Goal: Book appointment/travel/reservation

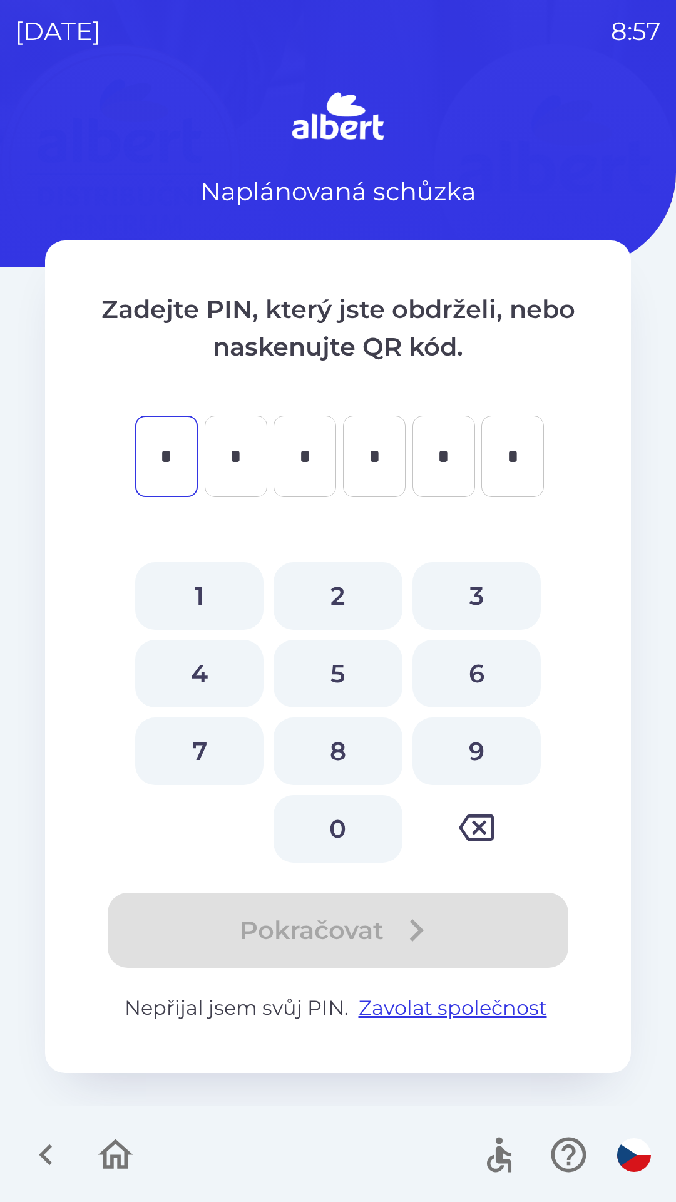
click at [460, 596] on button "3" at bounding box center [477, 596] width 128 height 68
type input "*"
click at [213, 668] on button "4" at bounding box center [199, 674] width 128 height 68
type input "*"
click at [470, 600] on button "3" at bounding box center [477, 596] width 128 height 68
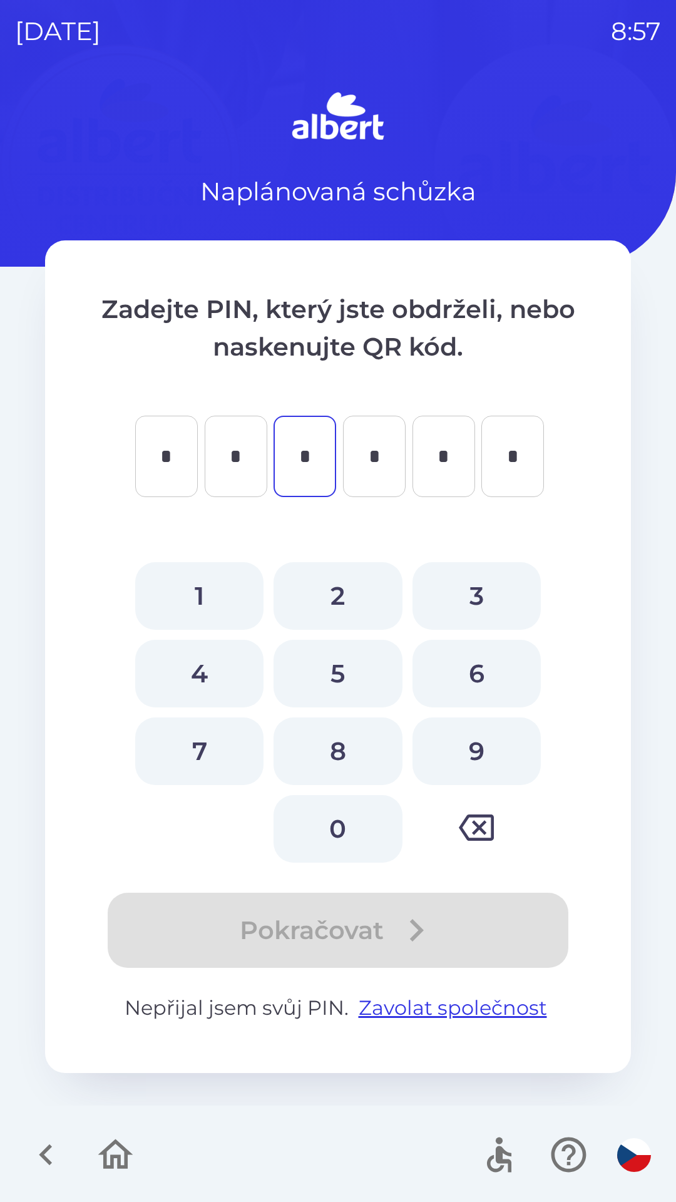
type input "*"
click at [345, 600] on button "2" at bounding box center [338, 596] width 128 height 68
type input "*"
click at [206, 600] on button "1" at bounding box center [199, 596] width 128 height 68
type input "*"
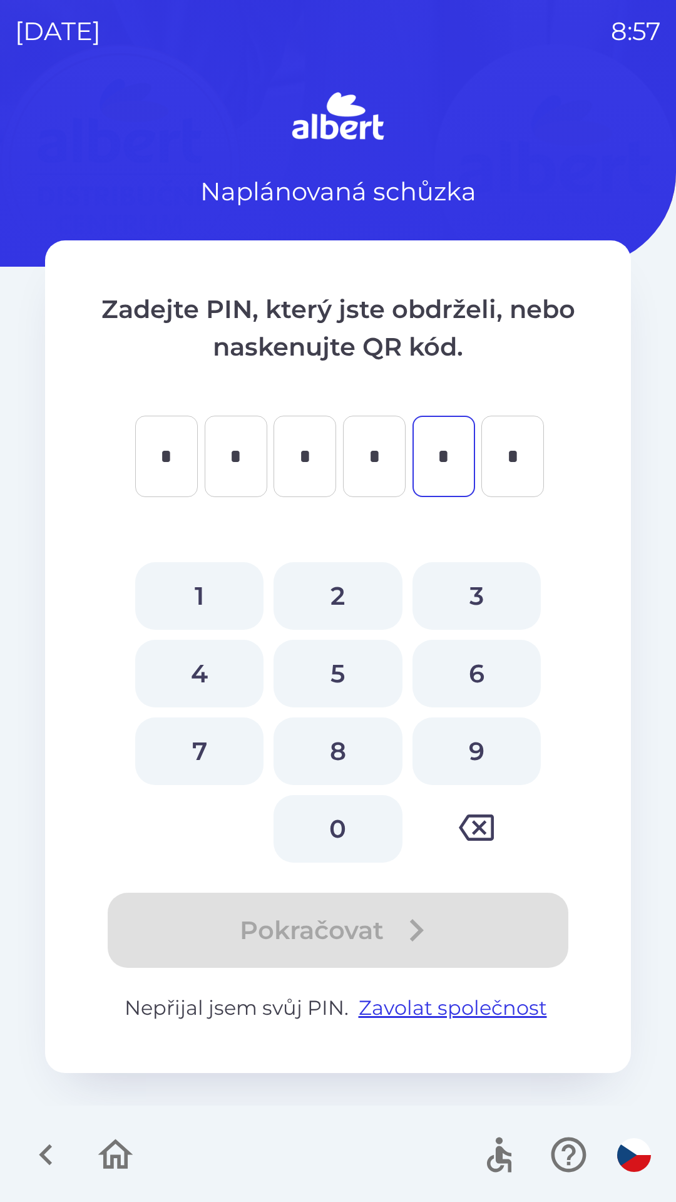
click at [212, 604] on button "1" at bounding box center [199, 596] width 128 height 68
type input "*"
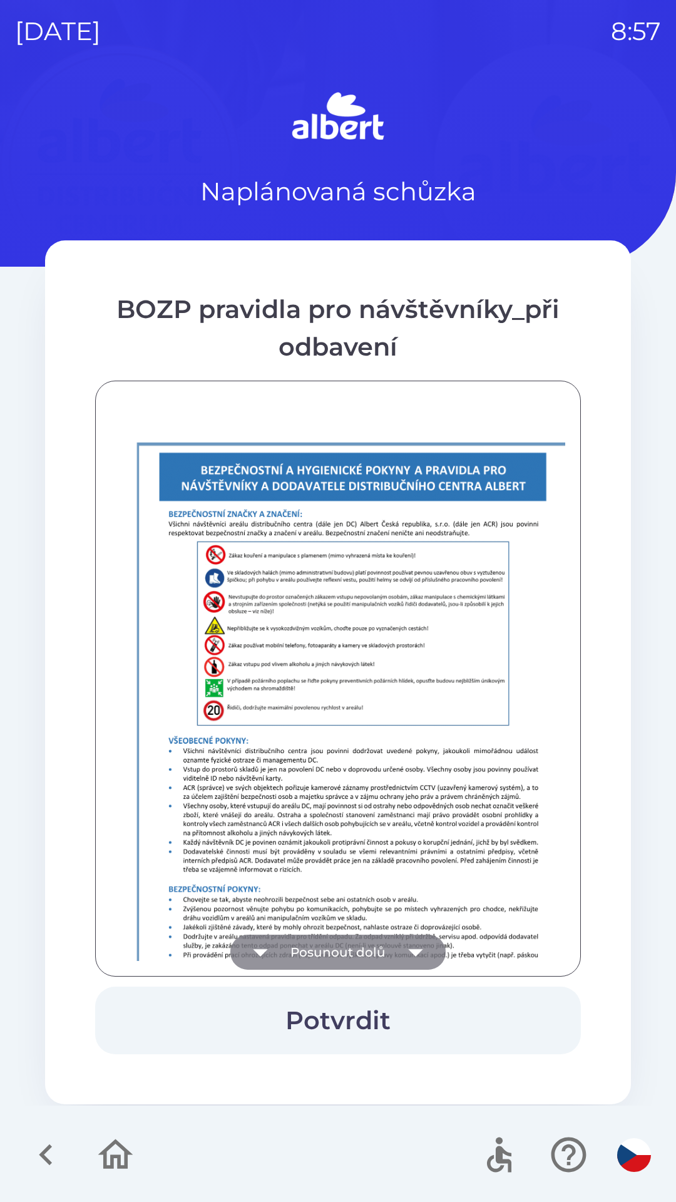
click at [325, 939] on button "Posunout dolů" at bounding box center [337, 952] width 215 height 35
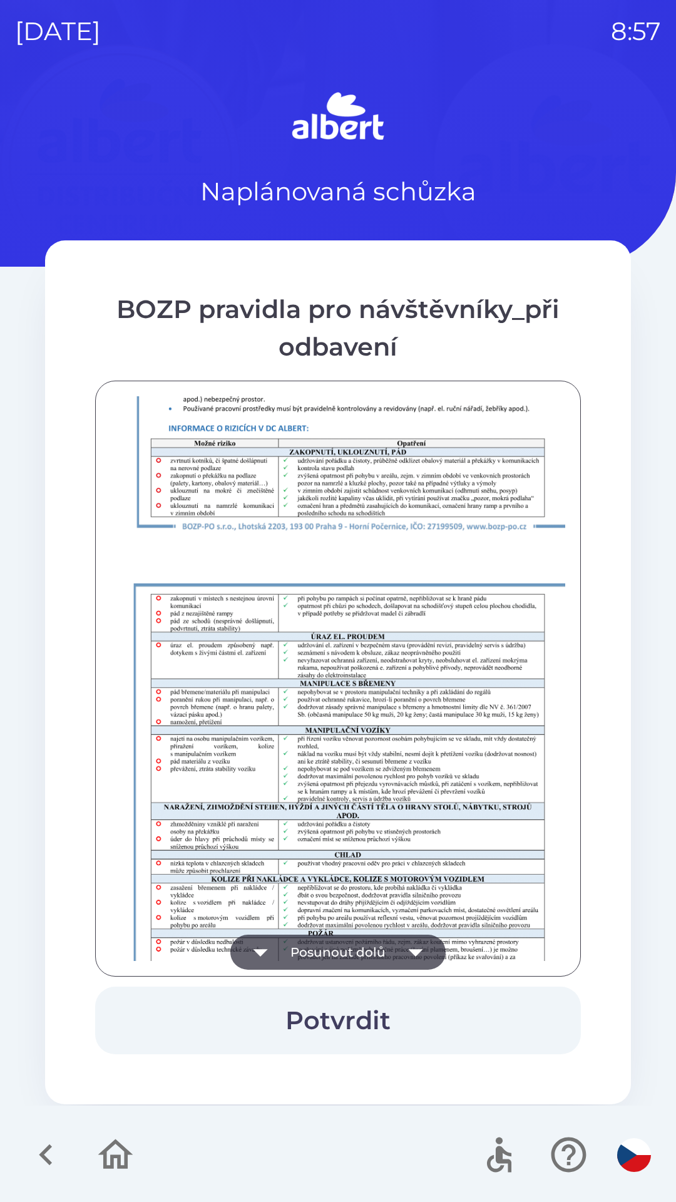
click at [306, 948] on button "Posunout dolů" at bounding box center [337, 952] width 215 height 35
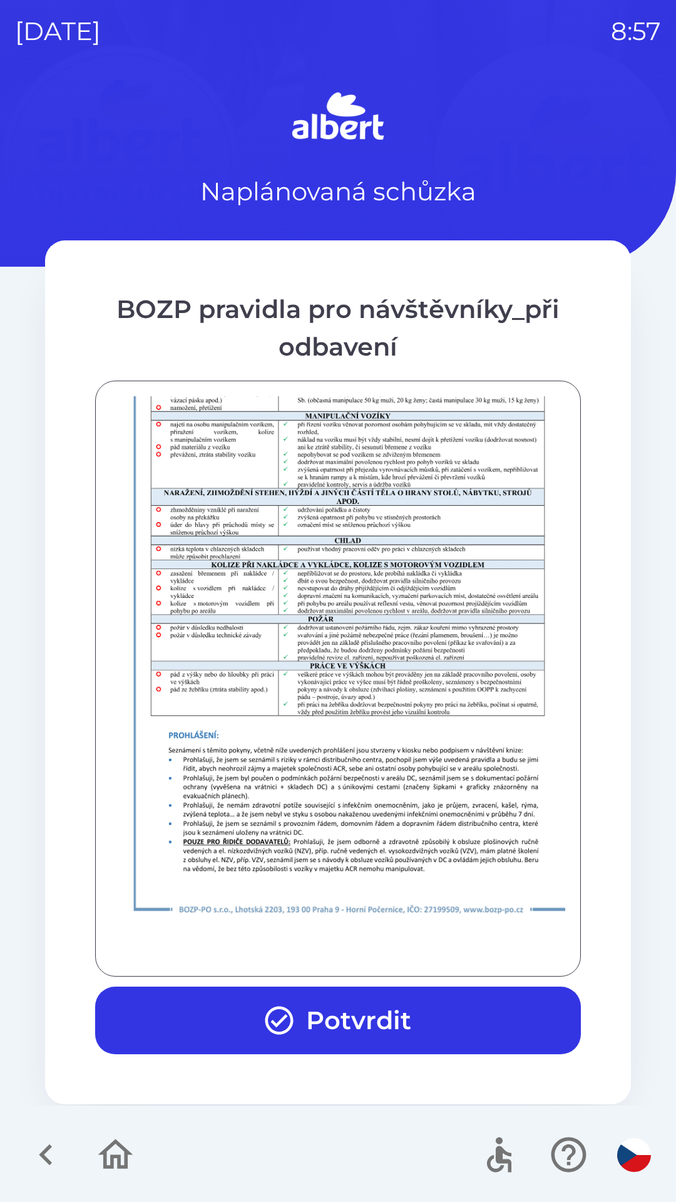
click at [314, 1012] on button "Potvrdit" at bounding box center [338, 1021] width 486 height 68
